Goal: Information Seeking & Learning: Learn about a topic

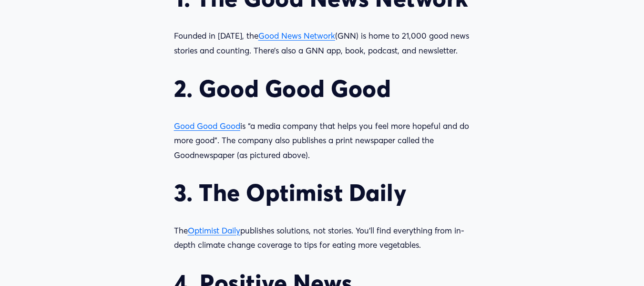
scroll to position [1030, 0]
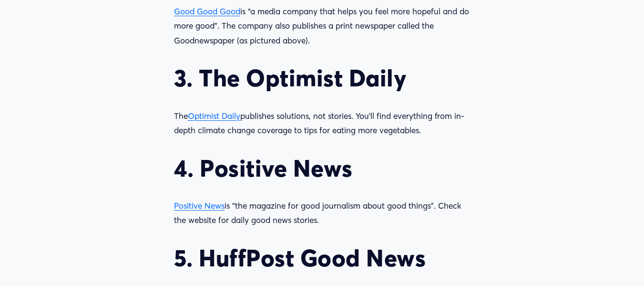
click at [204, 210] on span "Positive News" at bounding box center [199, 205] width 51 height 10
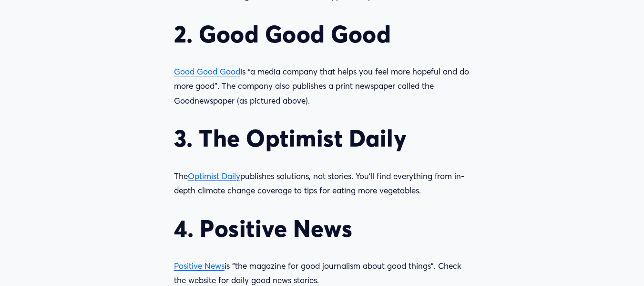
scroll to position [989, 0]
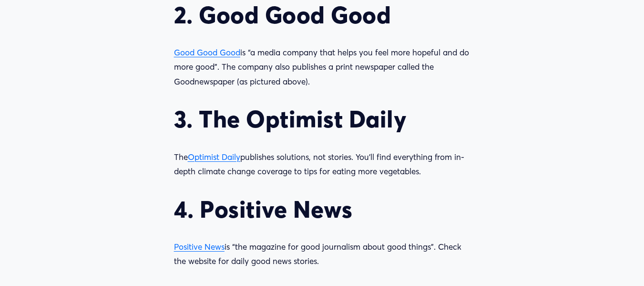
click at [234, 162] on span "Optimist Daily" at bounding box center [214, 157] width 52 height 10
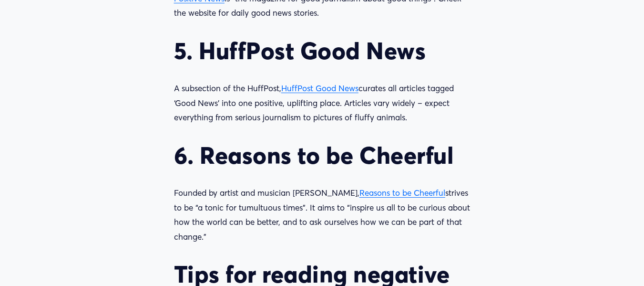
scroll to position [1371, 0]
